Goal: Use online tool/utility: Utilize a website feature to perform a specific function

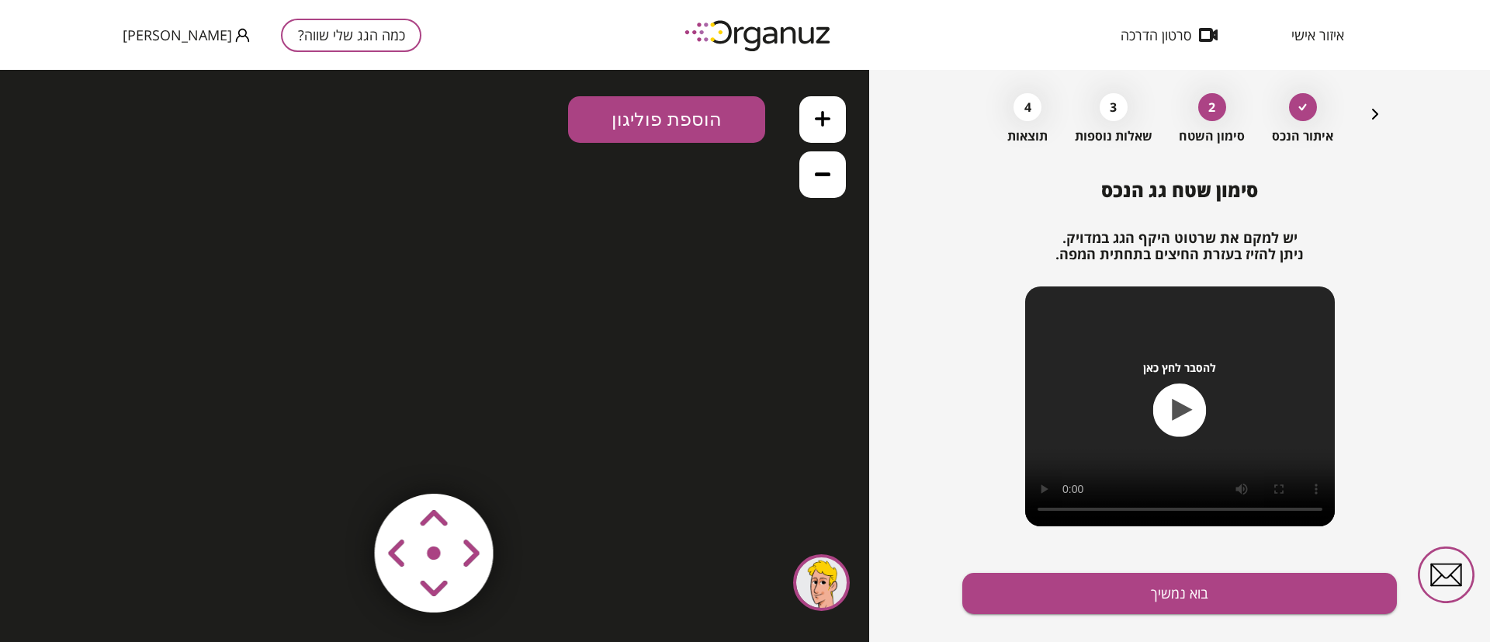
scroll to position [89, 0]
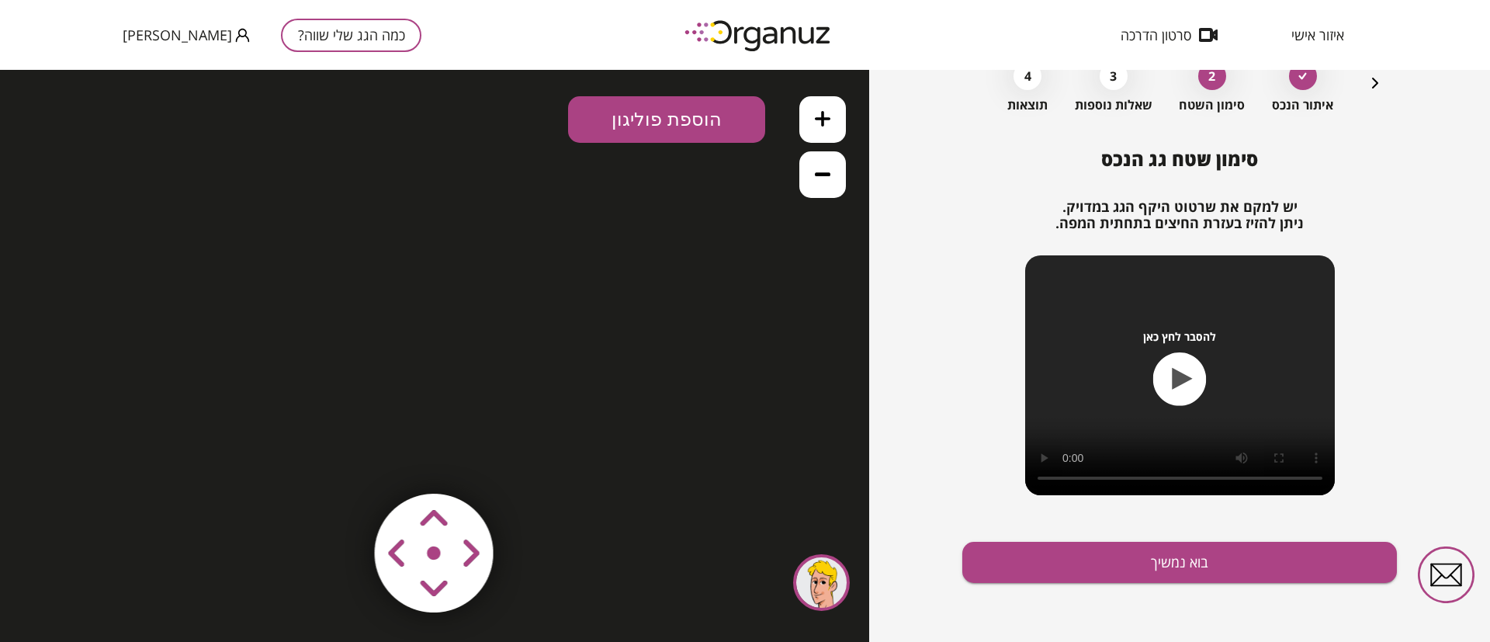
click at [1372, 86] on icon "button" at bounding box center [1375, 83] width 6 height 11
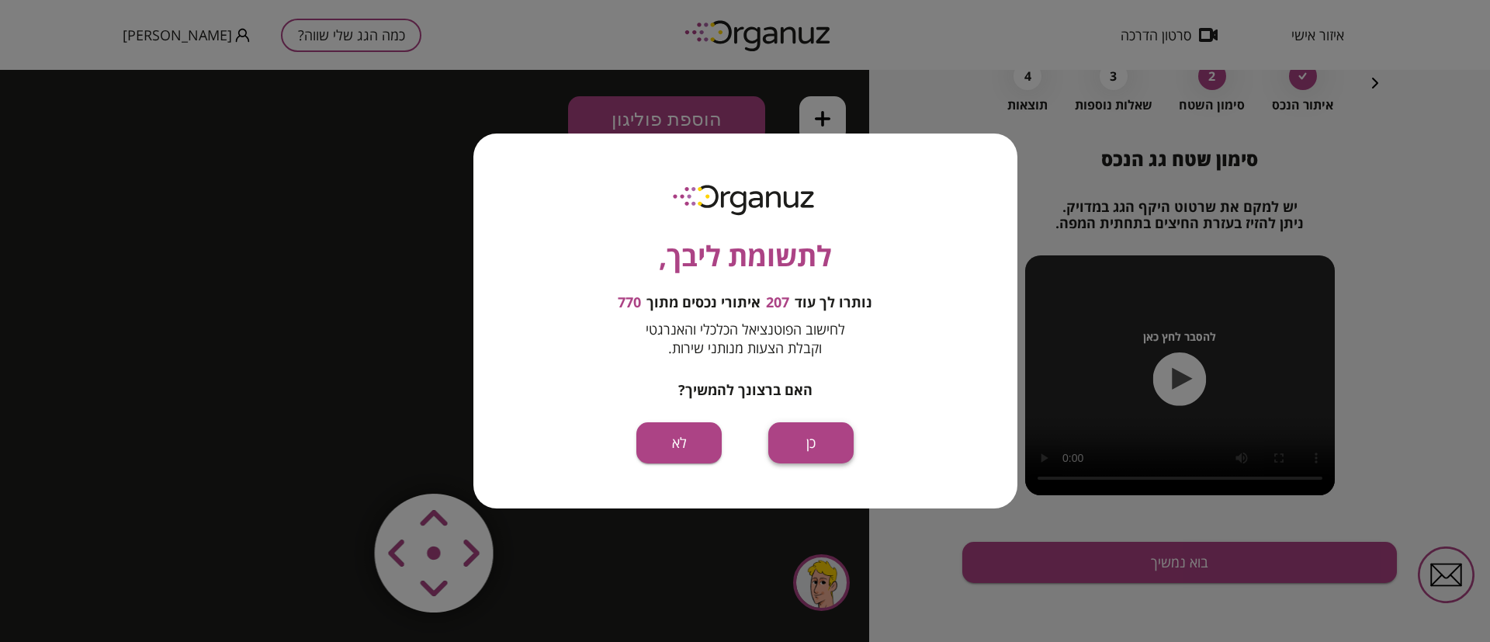
click at [802, 452] on button "כן" at bounding box center [810, 442] width 85 height 41
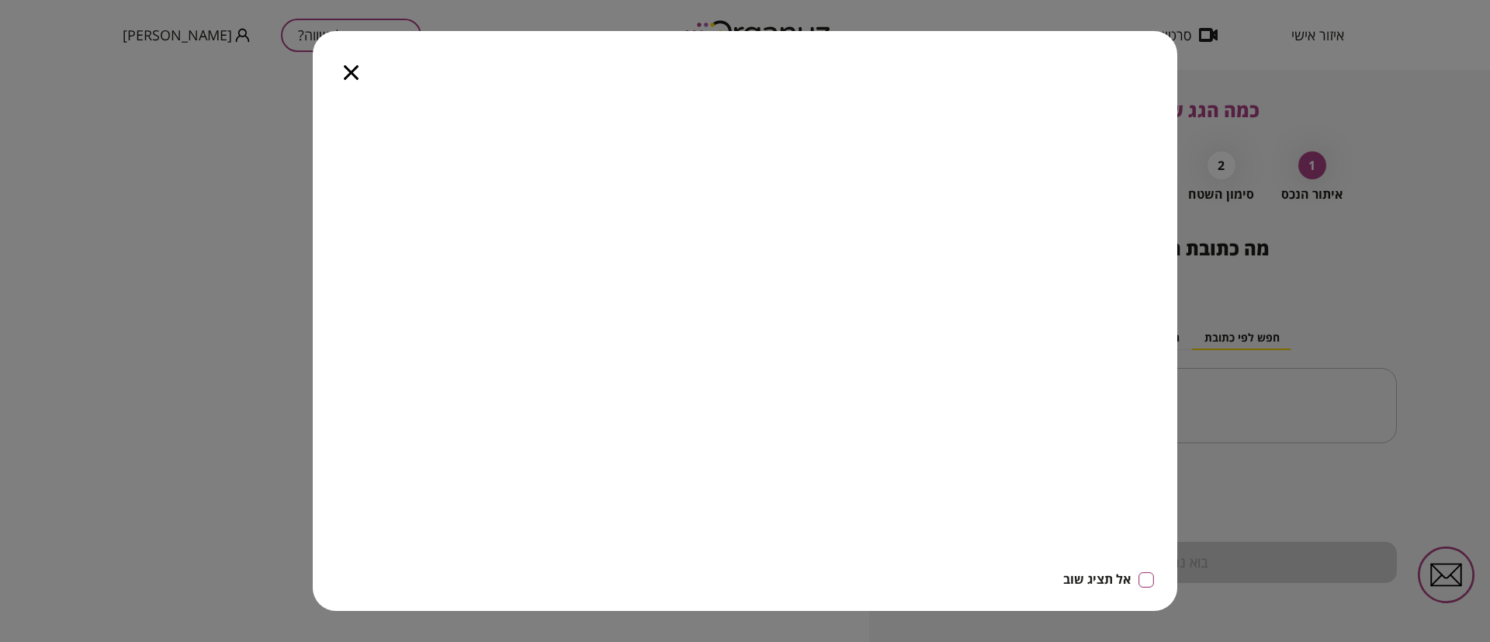
click at [352, 67] on icon "button" at bounding box center [351, 72] width 15 height 15
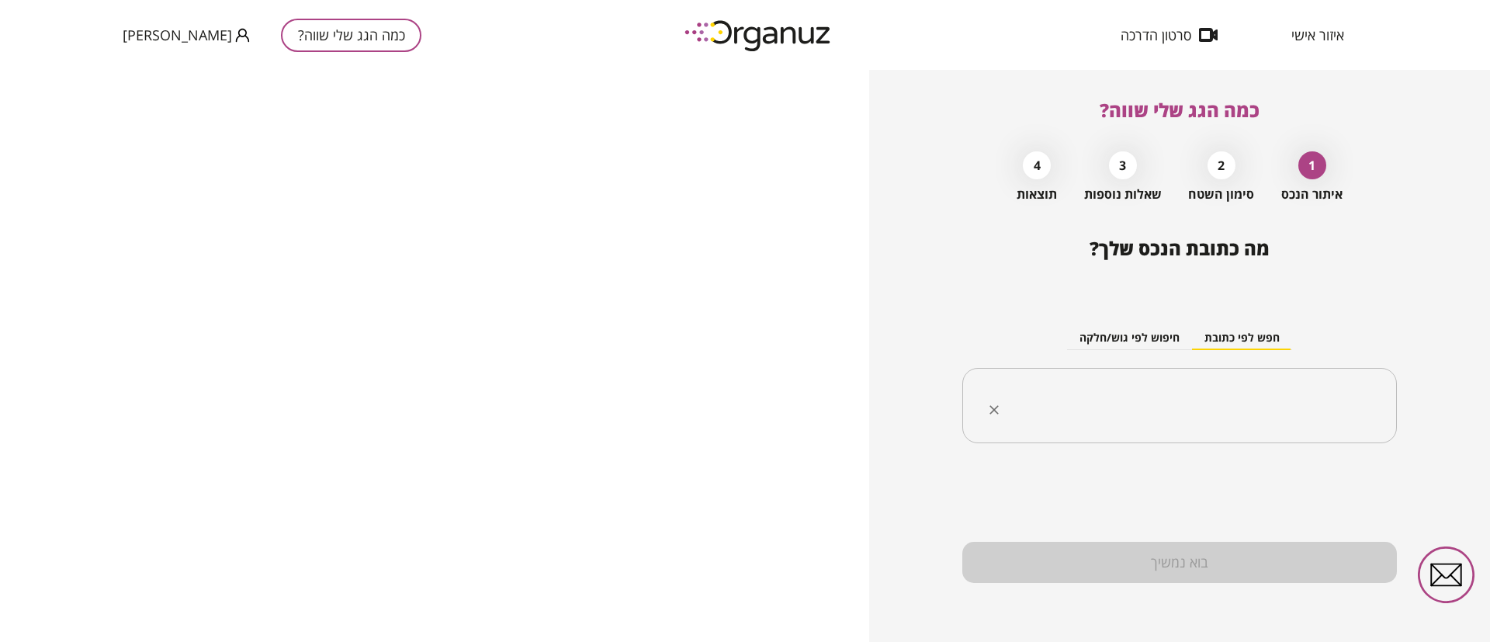
click at [1242, 394] on input "text" at bounding box center [1185, 405] width 386 height 39
click at [1187, 417] on input "text" at bounding box center [1185, 405] width 386 height 39
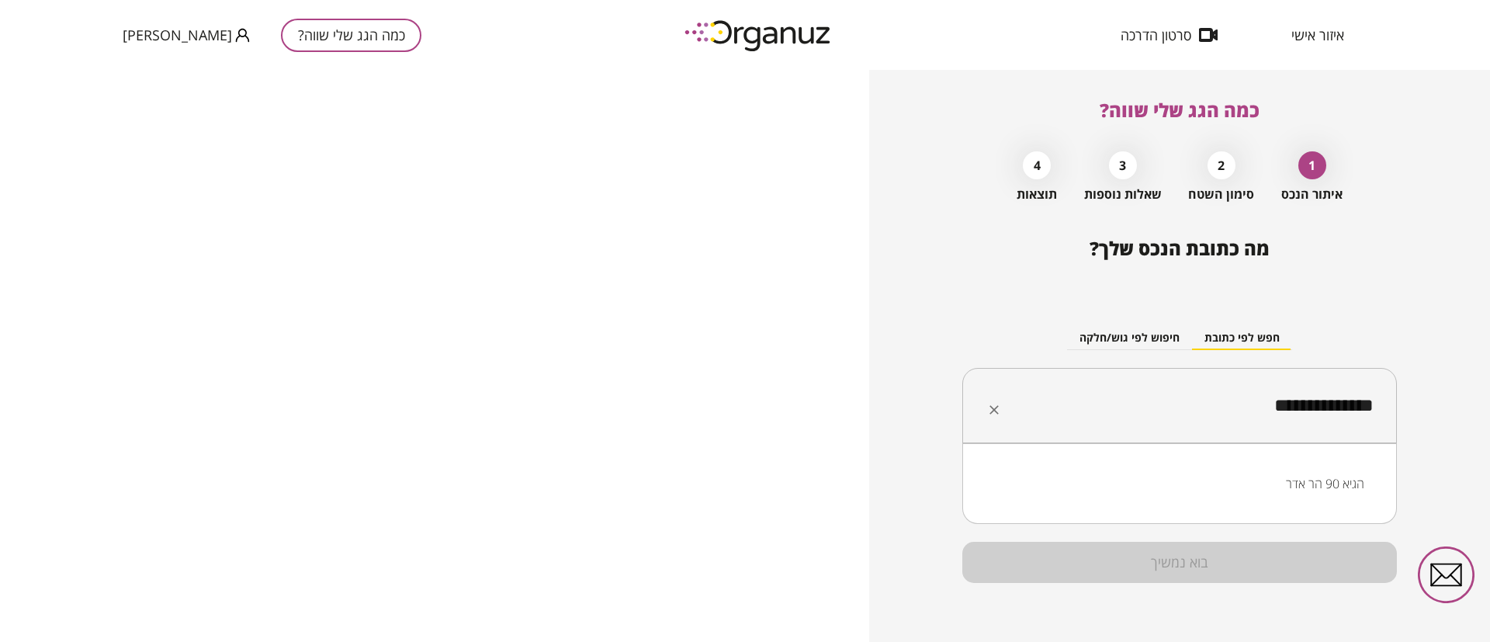
click at [1315, 481] on li "הגיא 90 הר אדר" at bounding box center [1179, 483] width 394 height 28
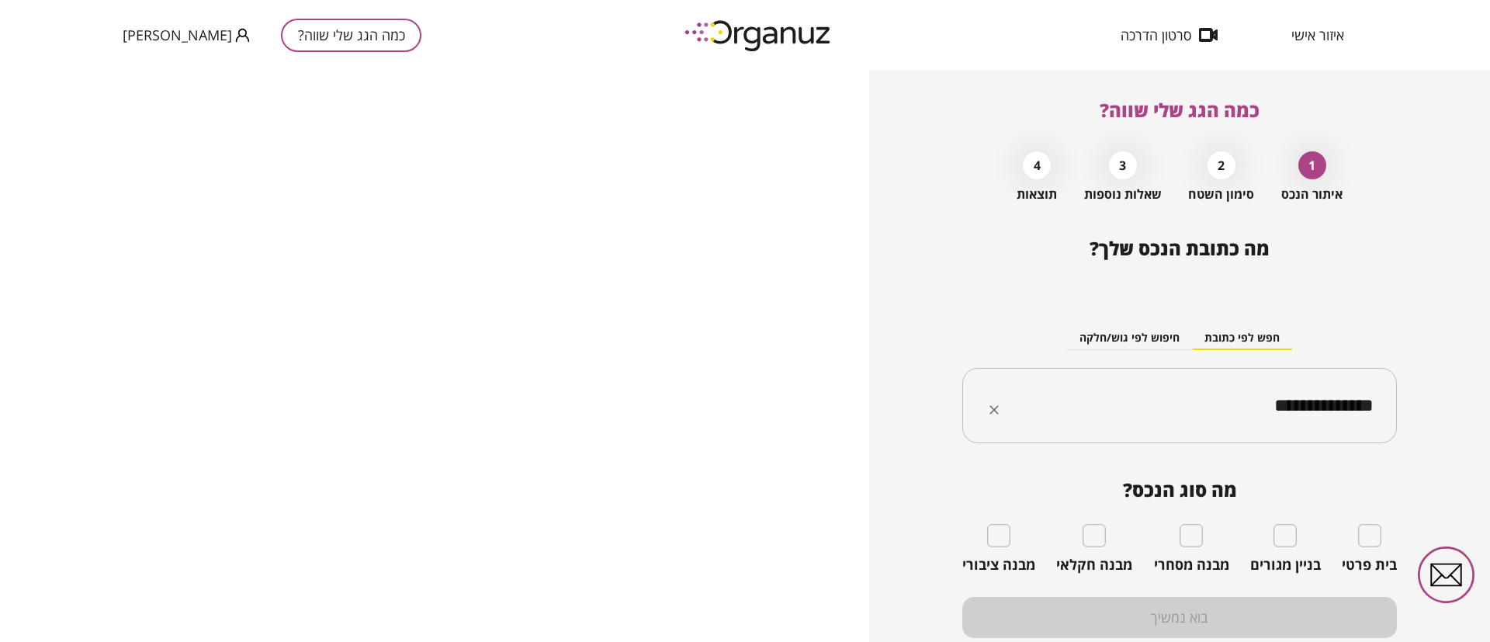
type input "**********"
